Goal: Find specific page/section: Find specific page/section

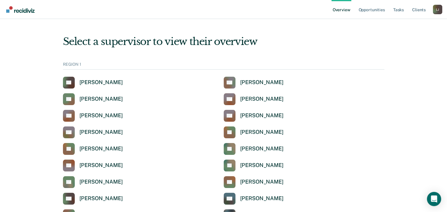
click at [375, 11] on link "Opportunities" at bounding box center [371, 9] width 29 height 19
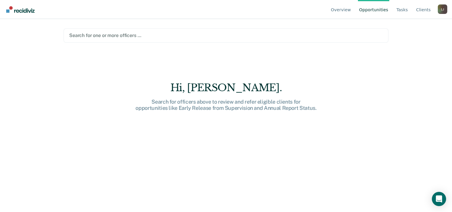
click at [103, 34] on div at bounding box center [225, 35] width 313 height 7
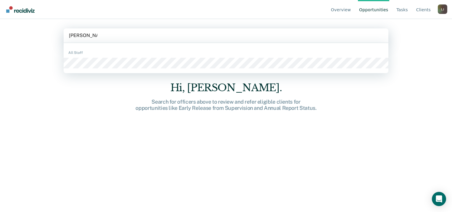
type input "[PERSON_NAME]"
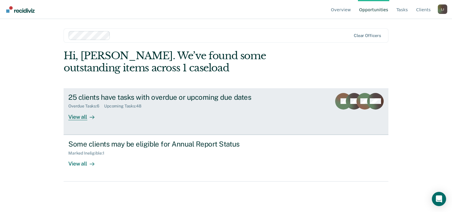
click at [80, 117] on div "View all" at bounding box center [84, 114] width 33 height 12
